Goal: Obtain resource: Obtain resource

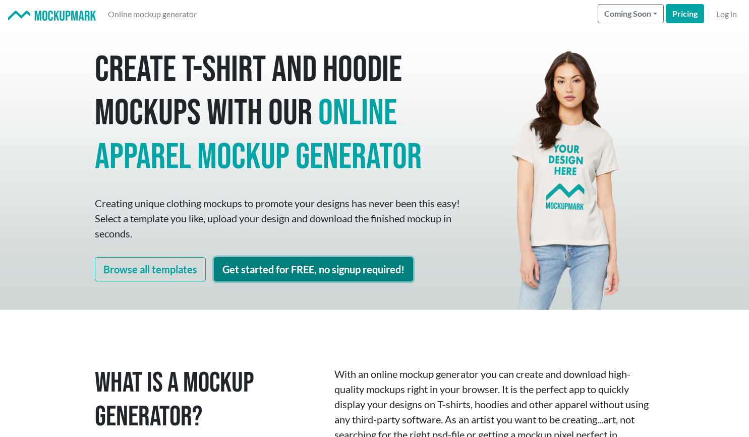
click at [288, 273] on link "Get started for FREE, no signup required!" at bounding box center [313, 269] width 199 height 24
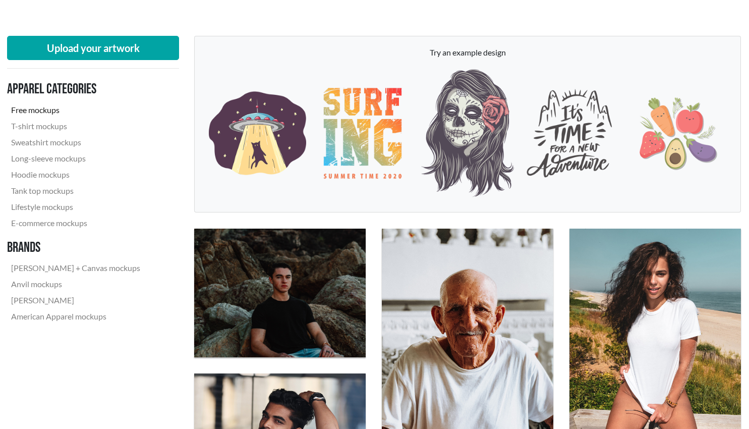
scroll to position [222, 1]
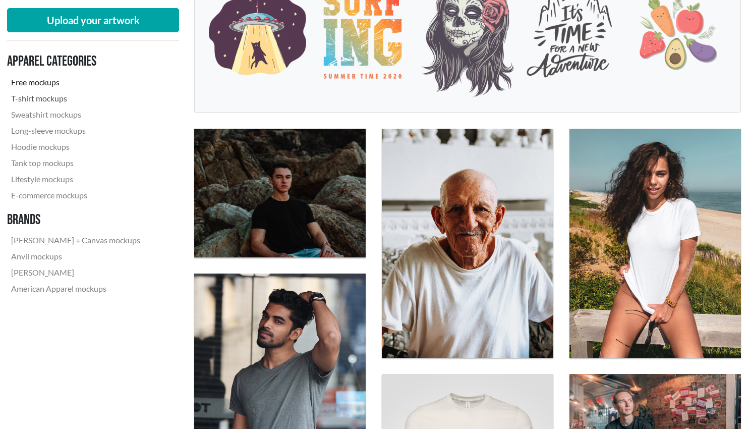
click at [51, 103] on link "T-shirt mockups" at bounding box center [75, 98] width 137 height 16
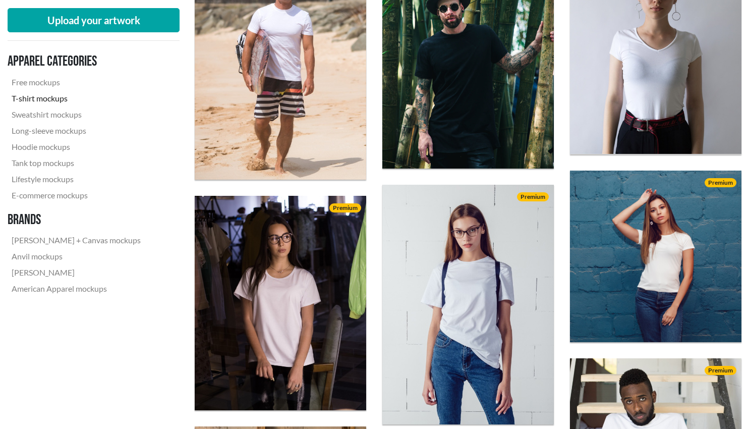
scroll to position [410, 0]
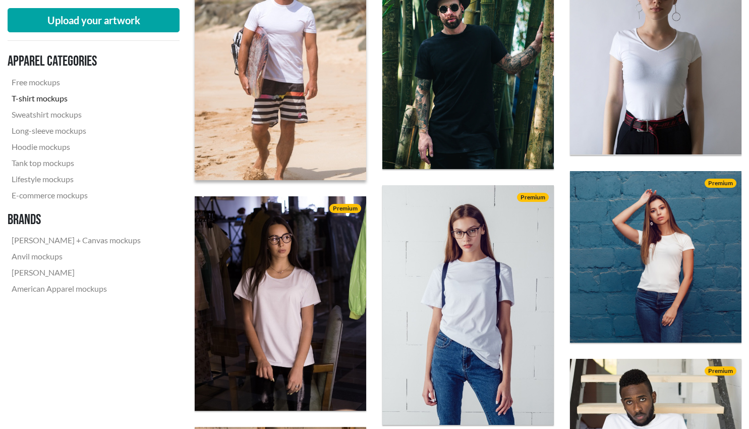
click at [295, 105] on img at bounding box center [280, 60] width 189 height 264
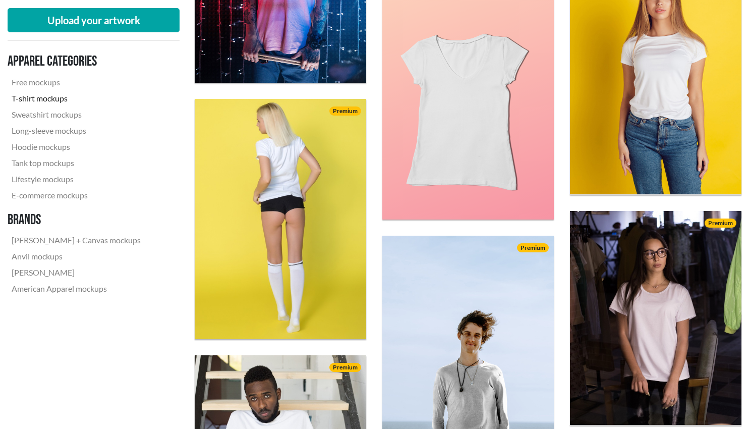
scroll to position [1448, 0]
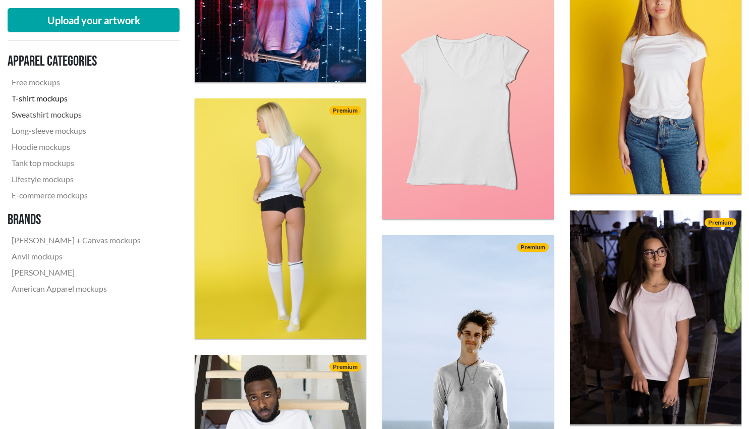
click at [68, 114] on link "Sweatshirt mockups" at bounding box center [76, 114] width 137 height 16
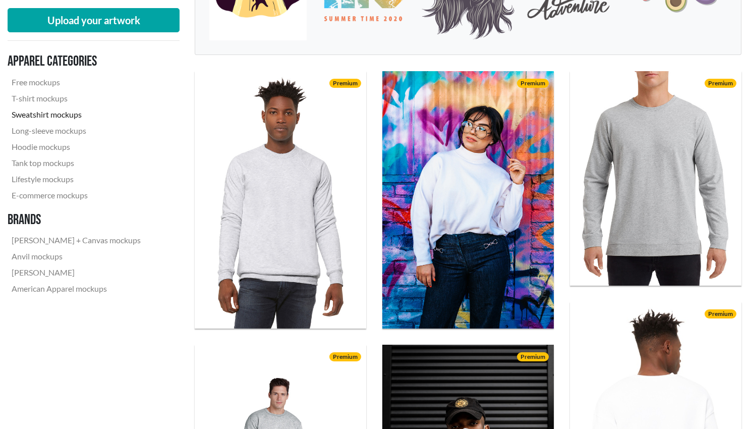
scroll to position [470, 0]
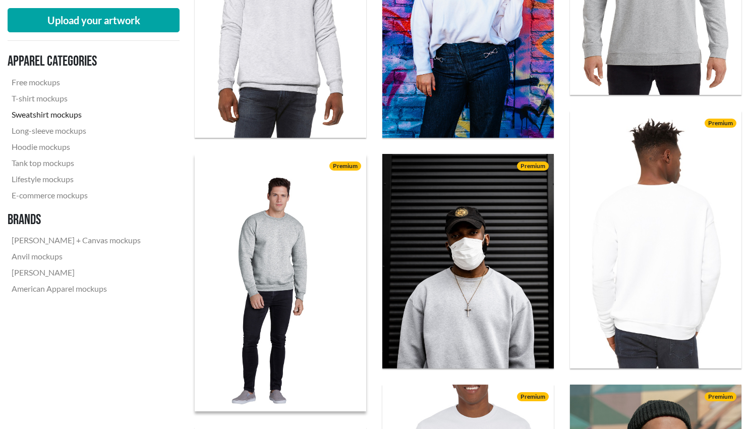
click at [272, 237] on img at bounding box center [280, 282] width 189 height 283
